Goal: Find specific page/section: Find specific page/section

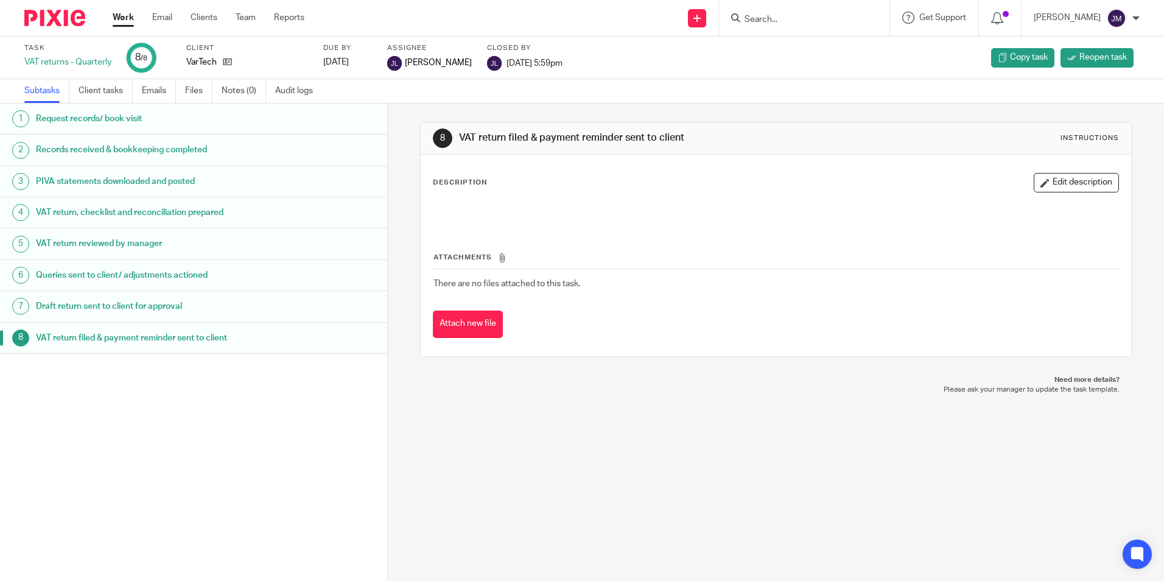
click at [793, 31] on div at bounding box center [804, 18] width 170 height 36
click at [798, 24] on input "Search" at bounding box center [798, 20] width 110 height 11
type input "future valu"
click at [818, 36] on div "Future Valu e Consultants Ltd" at bounding box center [816, 48] width 170 height 38
click at [820, 40] on link at bounding box center [816, 47] width 151 height 18
